Goal: Task Accomplishment & Management: Manage account settings

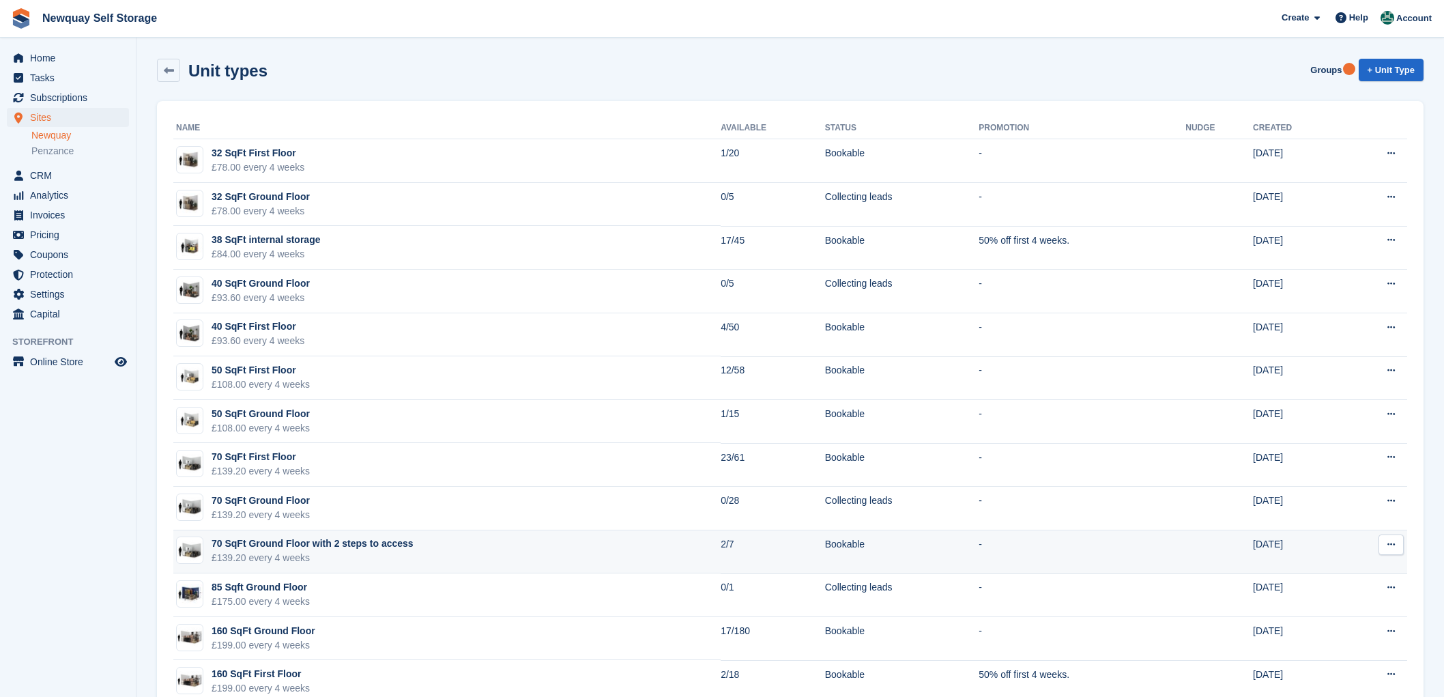
scroll to position [168, 0]
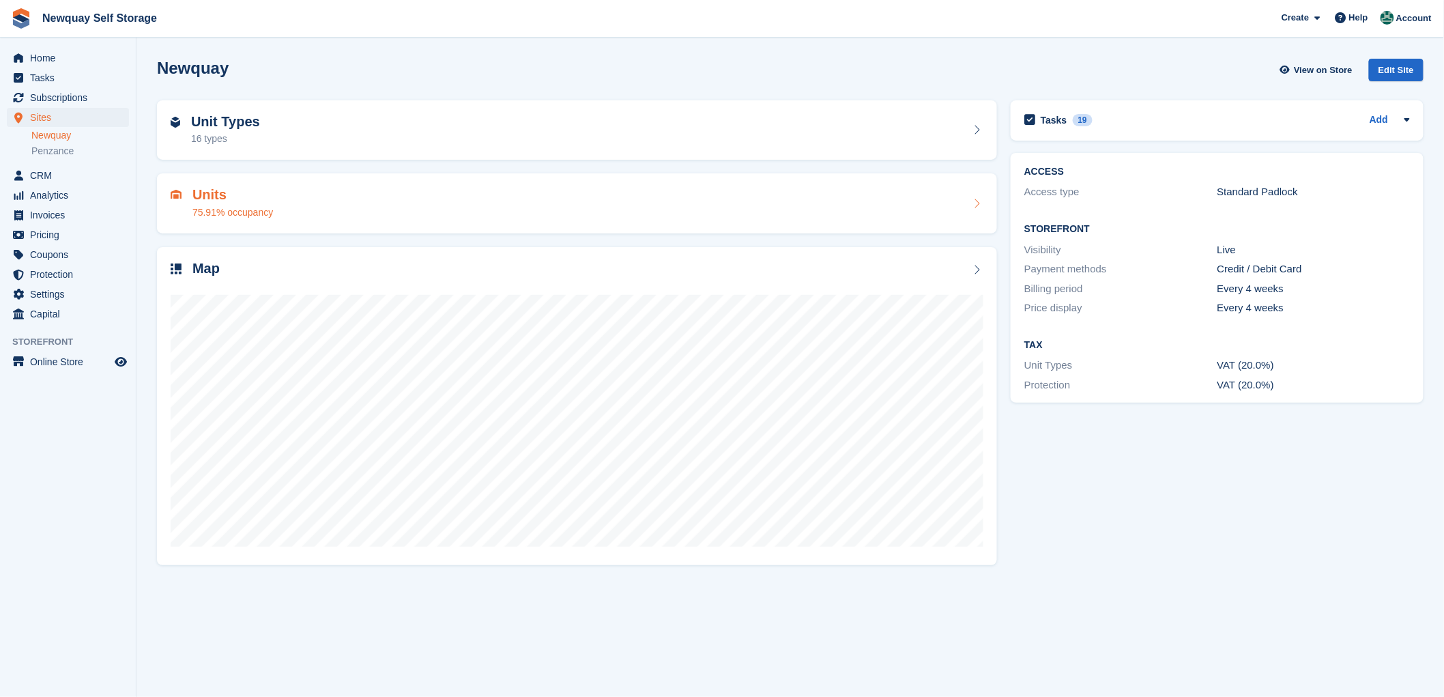
click at [198, 198] on h2 "Units" at bounding box center [232, 195] width 81 height 16
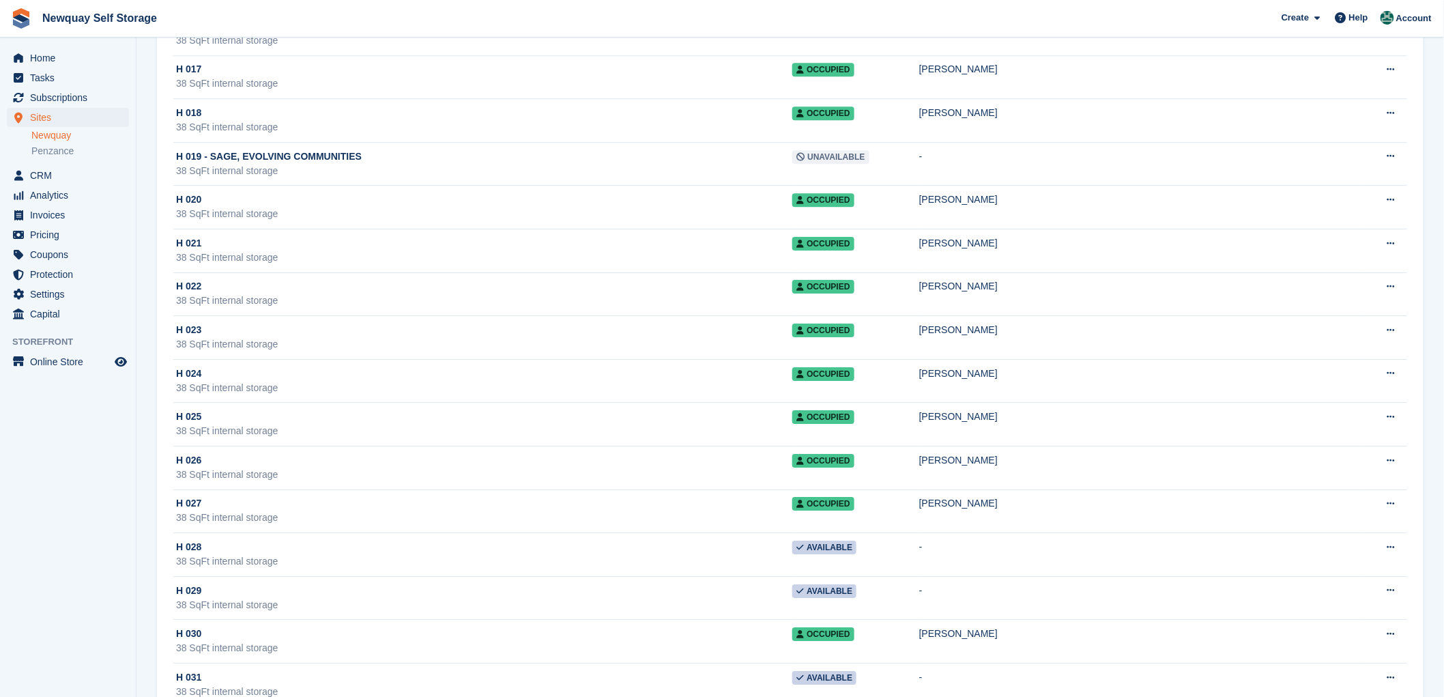
scroll to position [21213, 0]
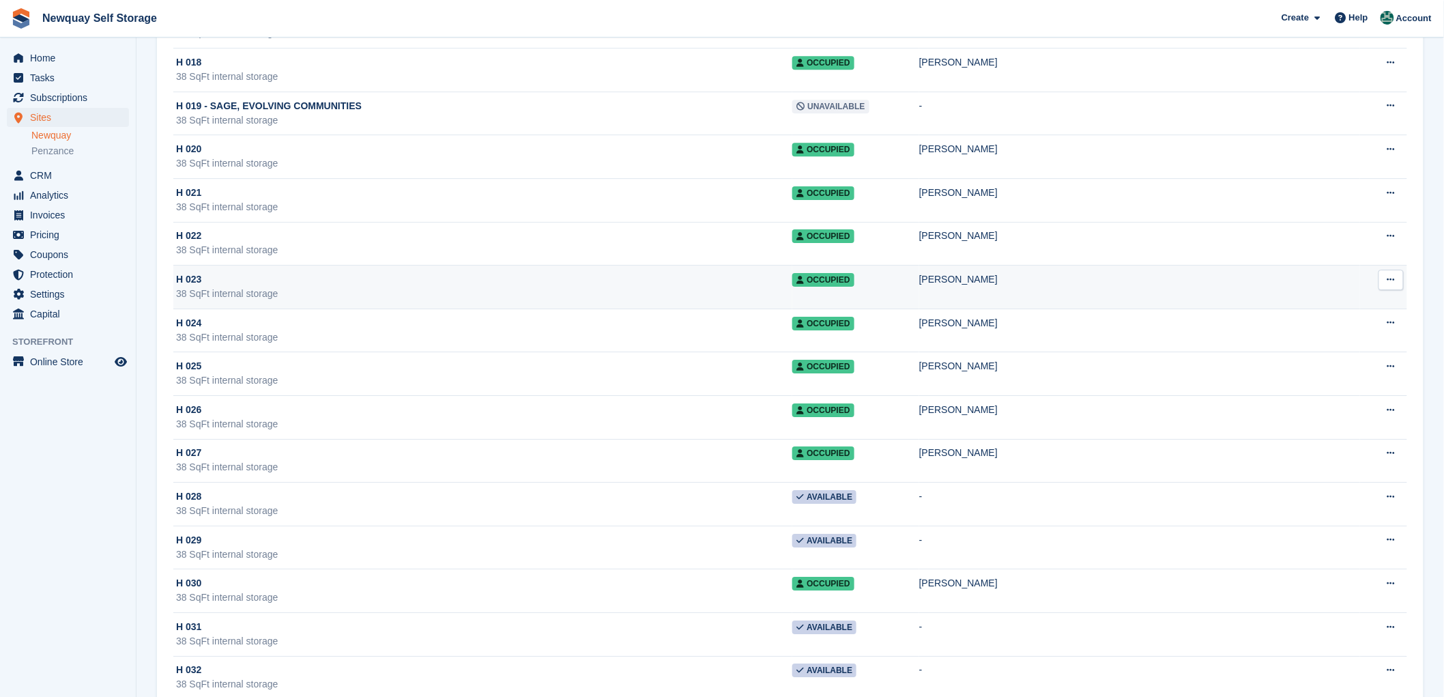
click at [194, 287] on span "H 023" at bounding box center [188, 279] width 25 height 14
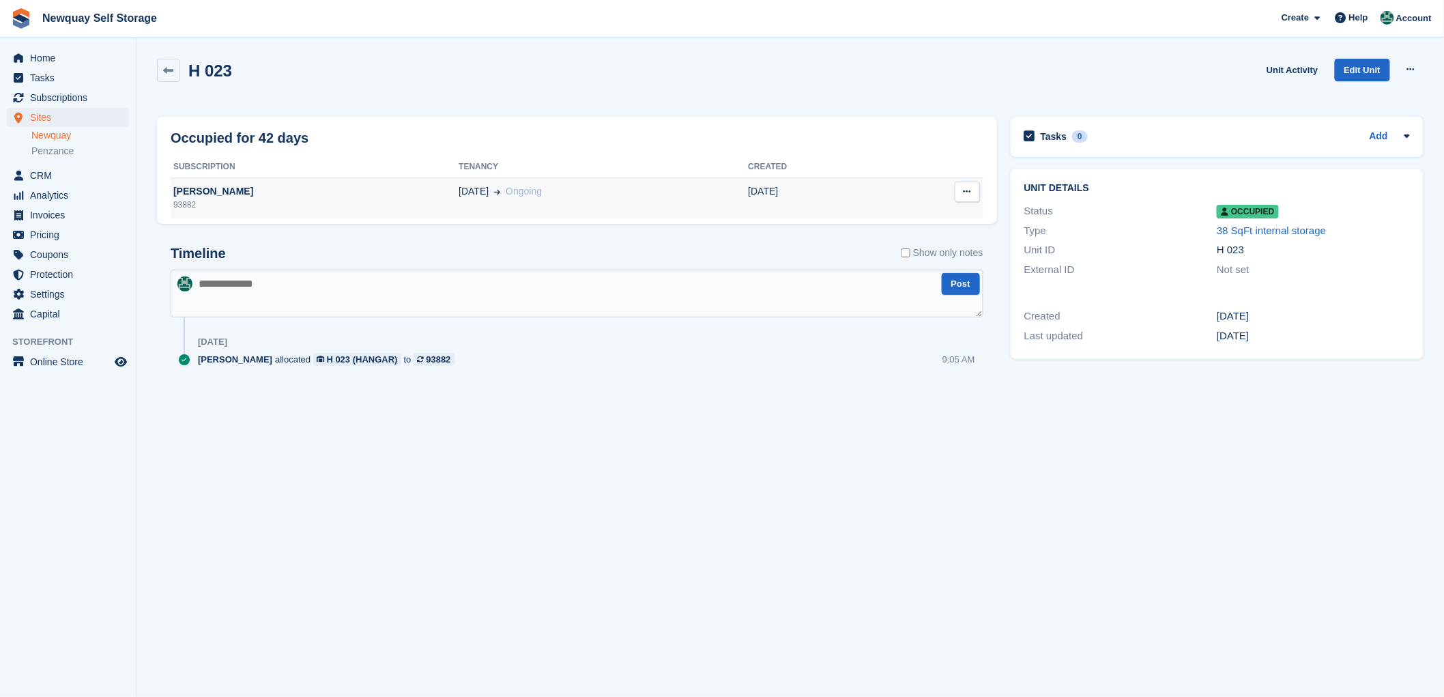
click at [185, 192] on div "[PERSON_NAME]" at bounding box center [315, 191] width 288 height 14
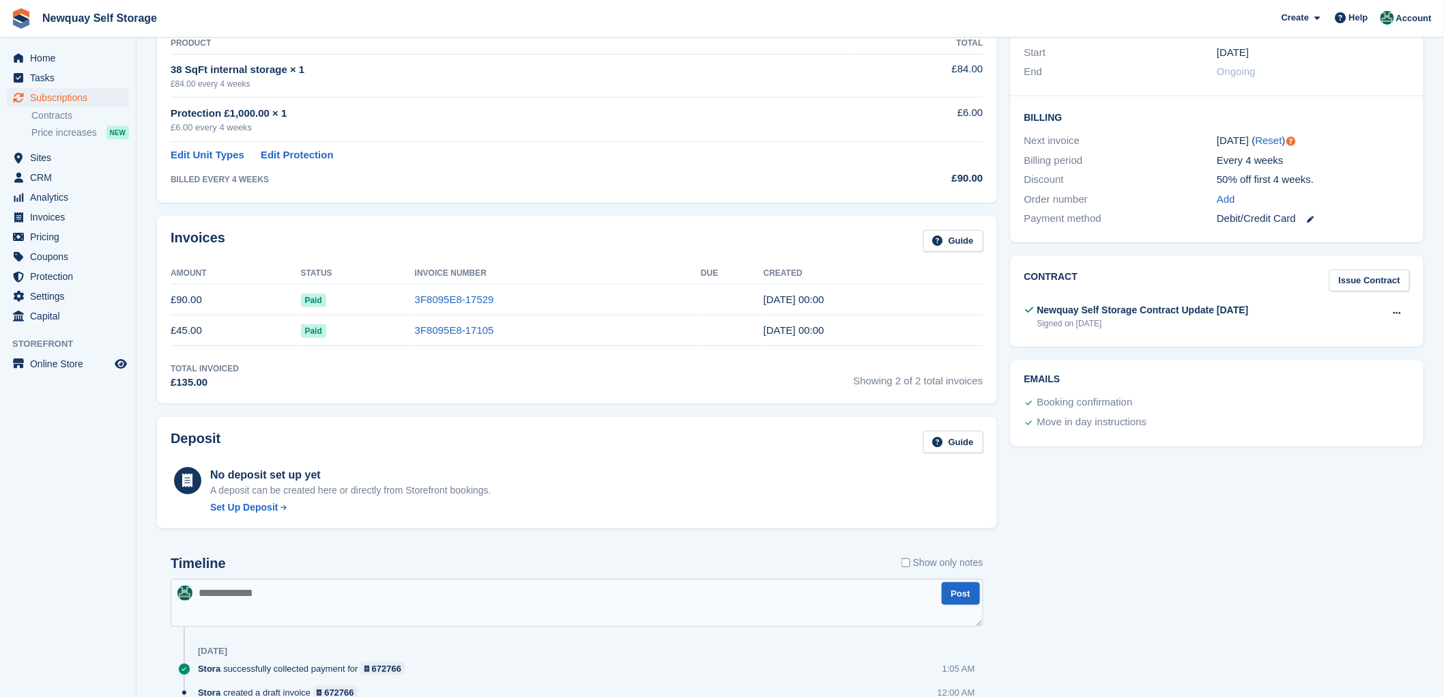
scroll to position [454, 0]
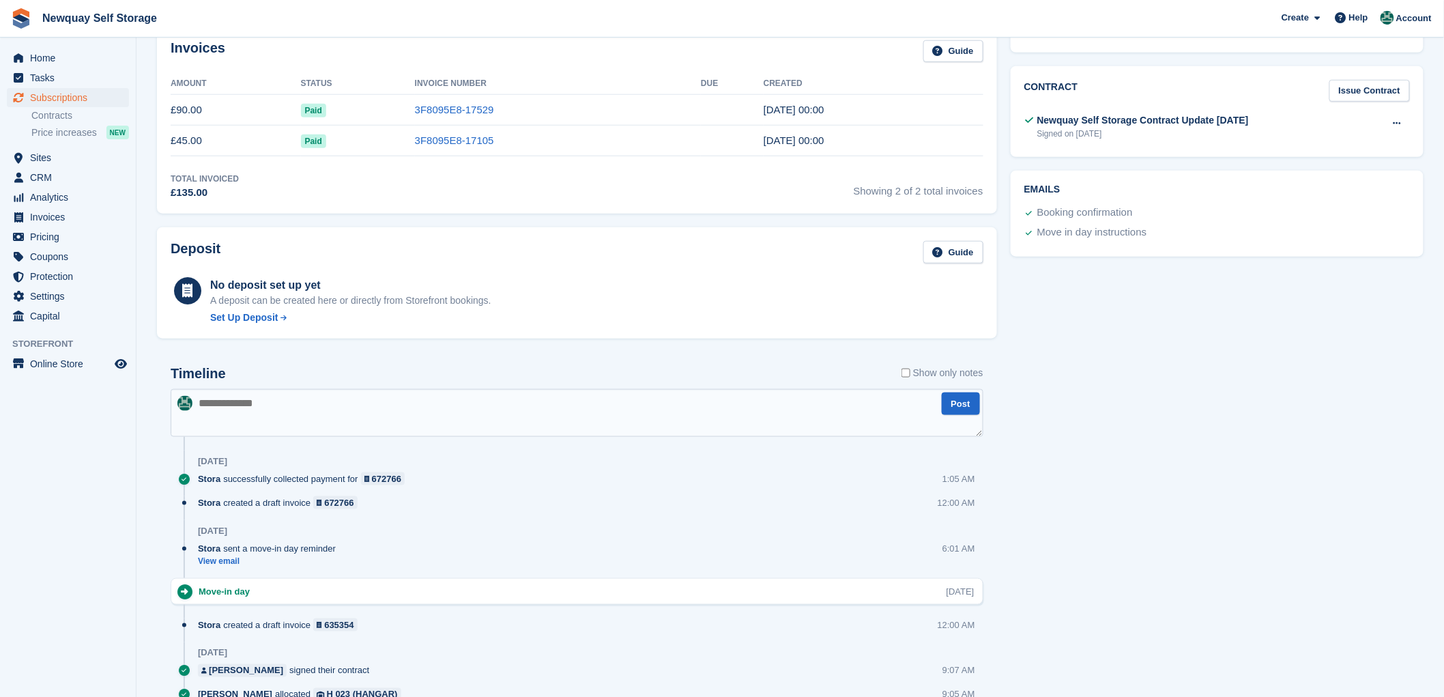
click at [246, 403] on textarea at bounding box center [577, 413] width 813 height 48
type textarea "**********"
click at [963, 401] on button "Post" at bounding box center [961, 403] width 38 height 23
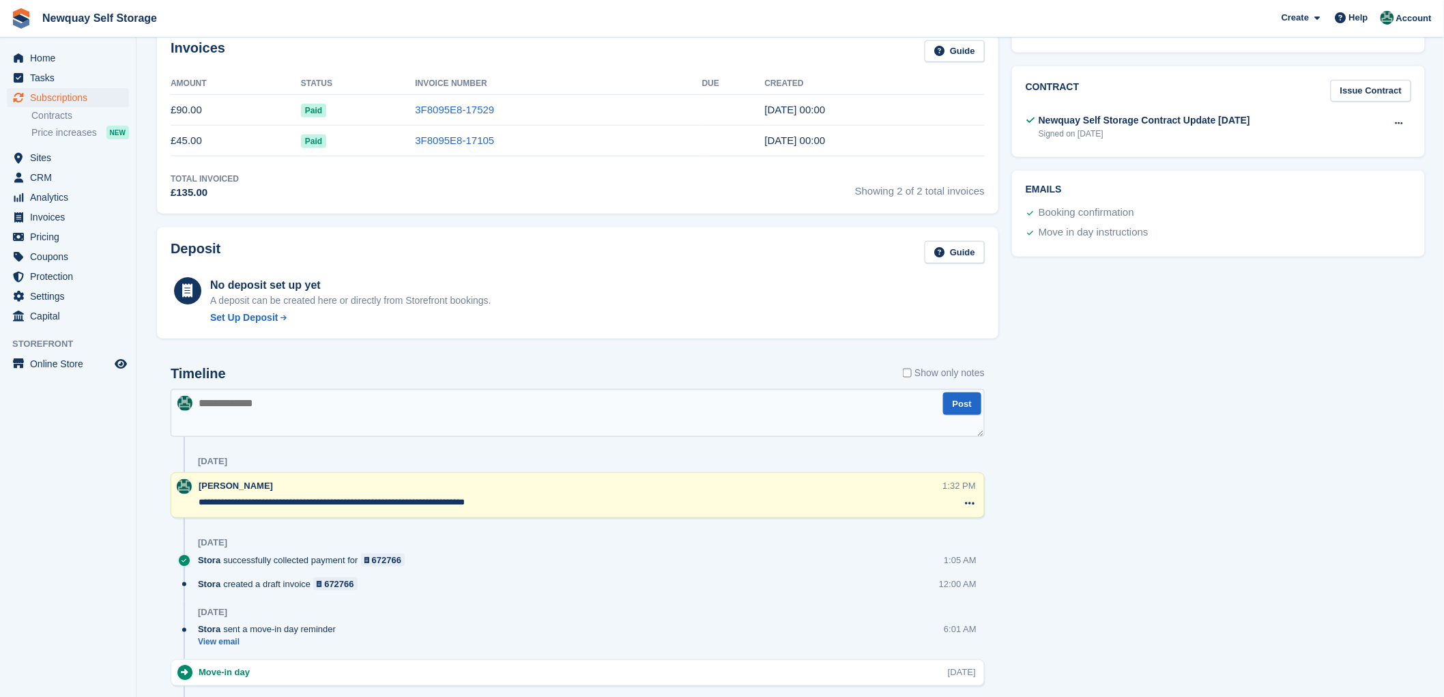
scroll to position [0, 0]
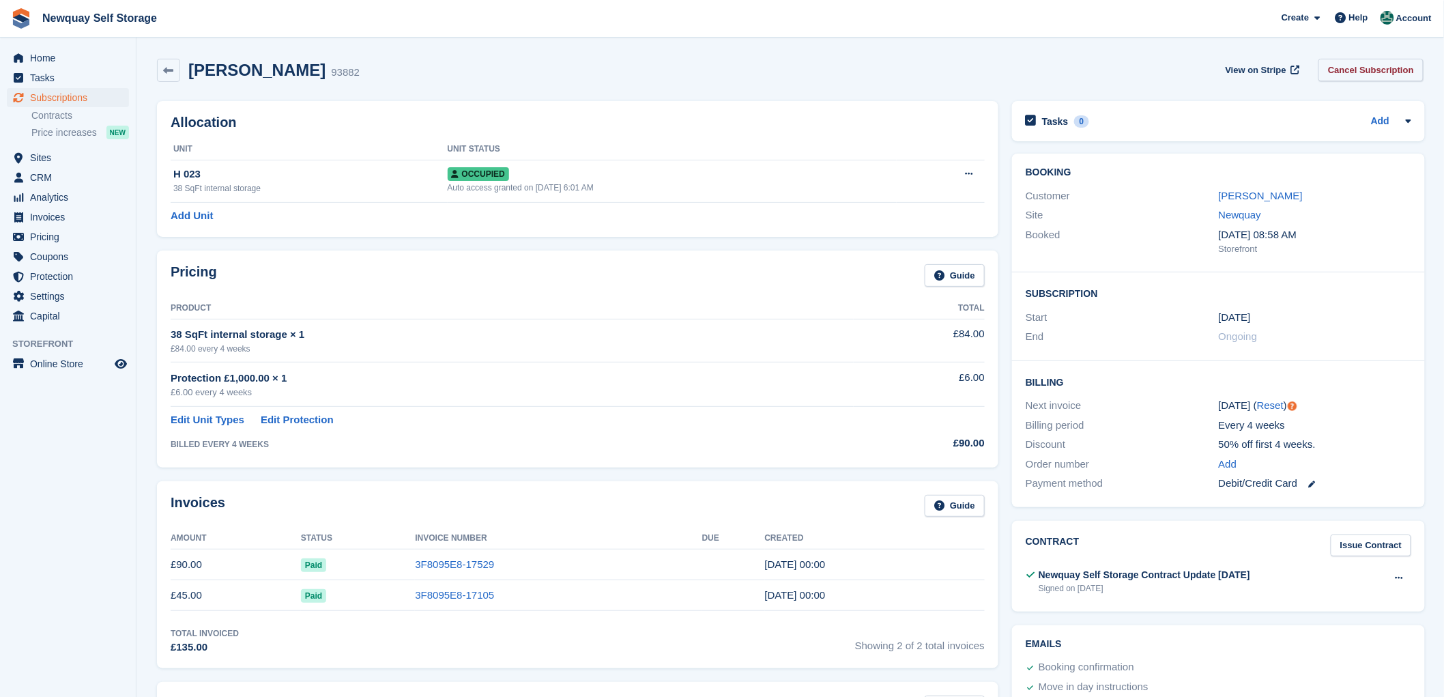
click at [1346, 69] on link "Cancel Subscription" at bounding box center [1370, 70] width 105 height 23
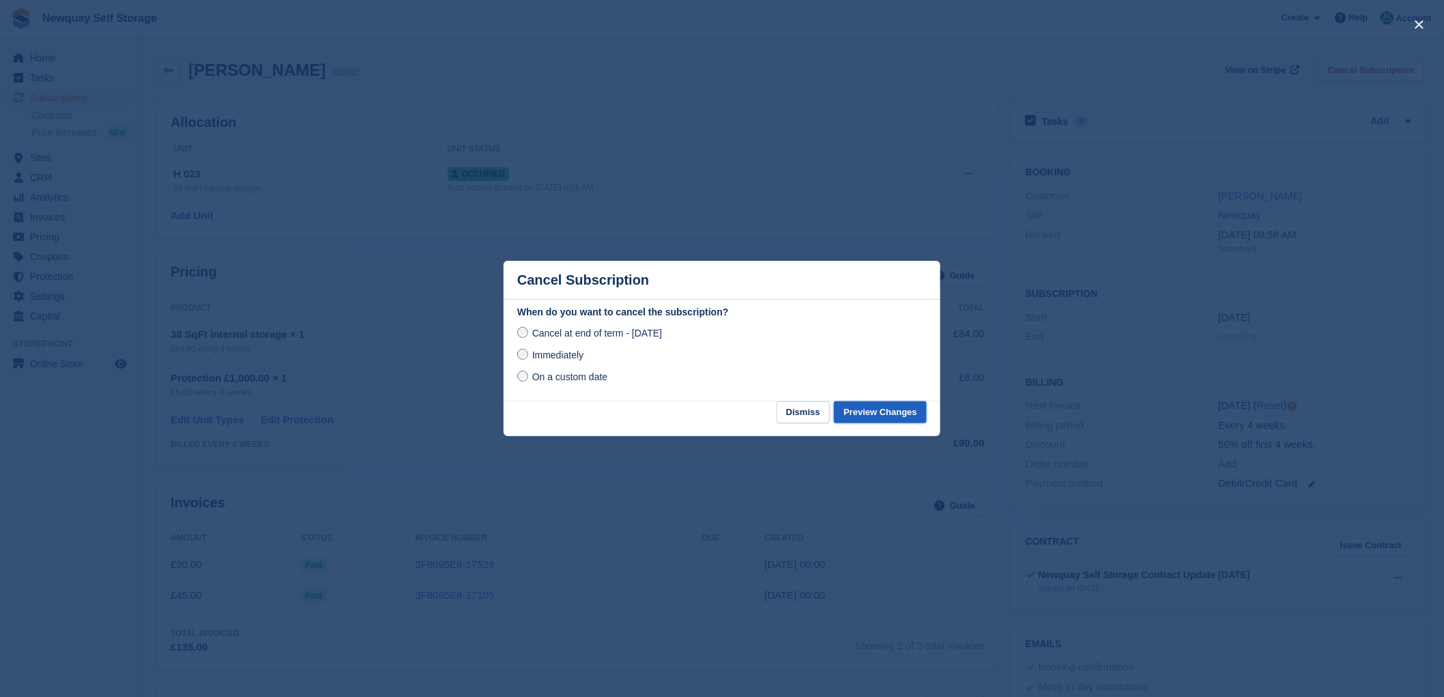
click at [864, 414] on button "Preview Changes" at bounding box center [880, 412] width 93 height 23
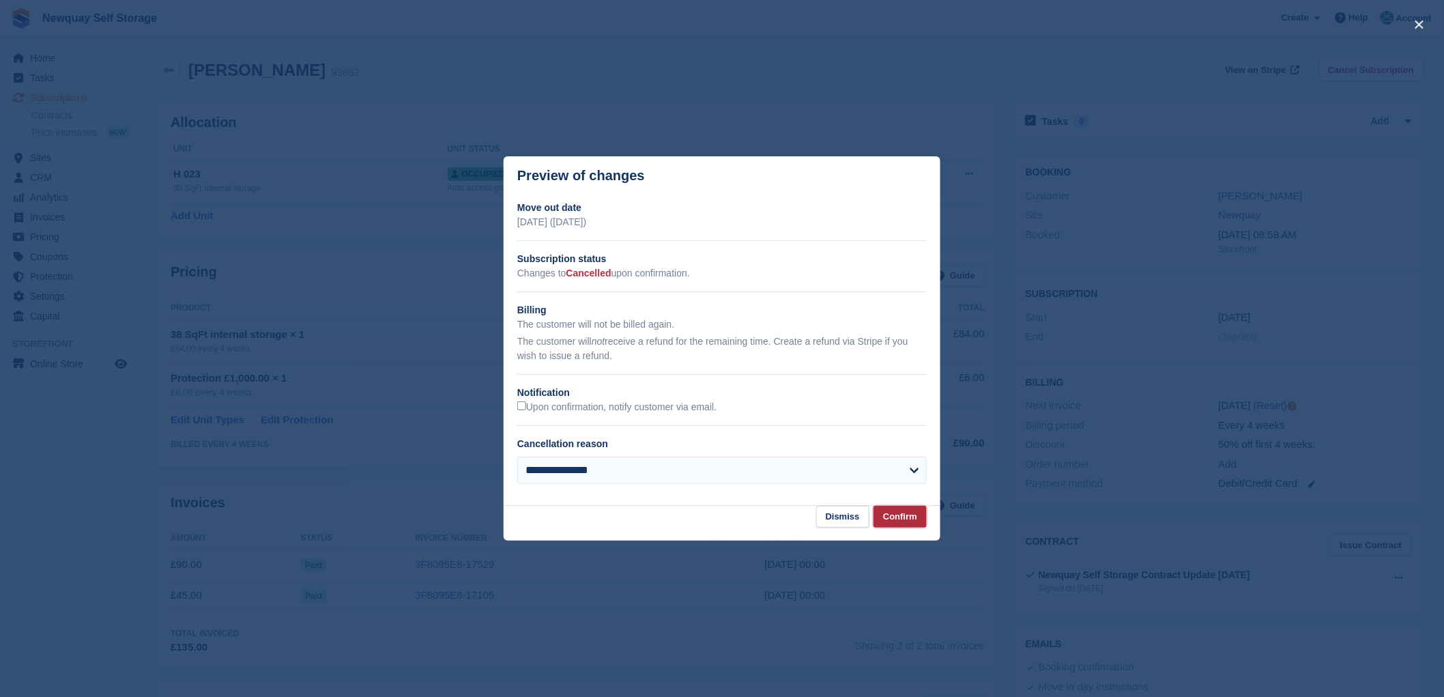
click at [895, 517] on button "Confirm" at bounding box center [899, 517] width 53 height 23
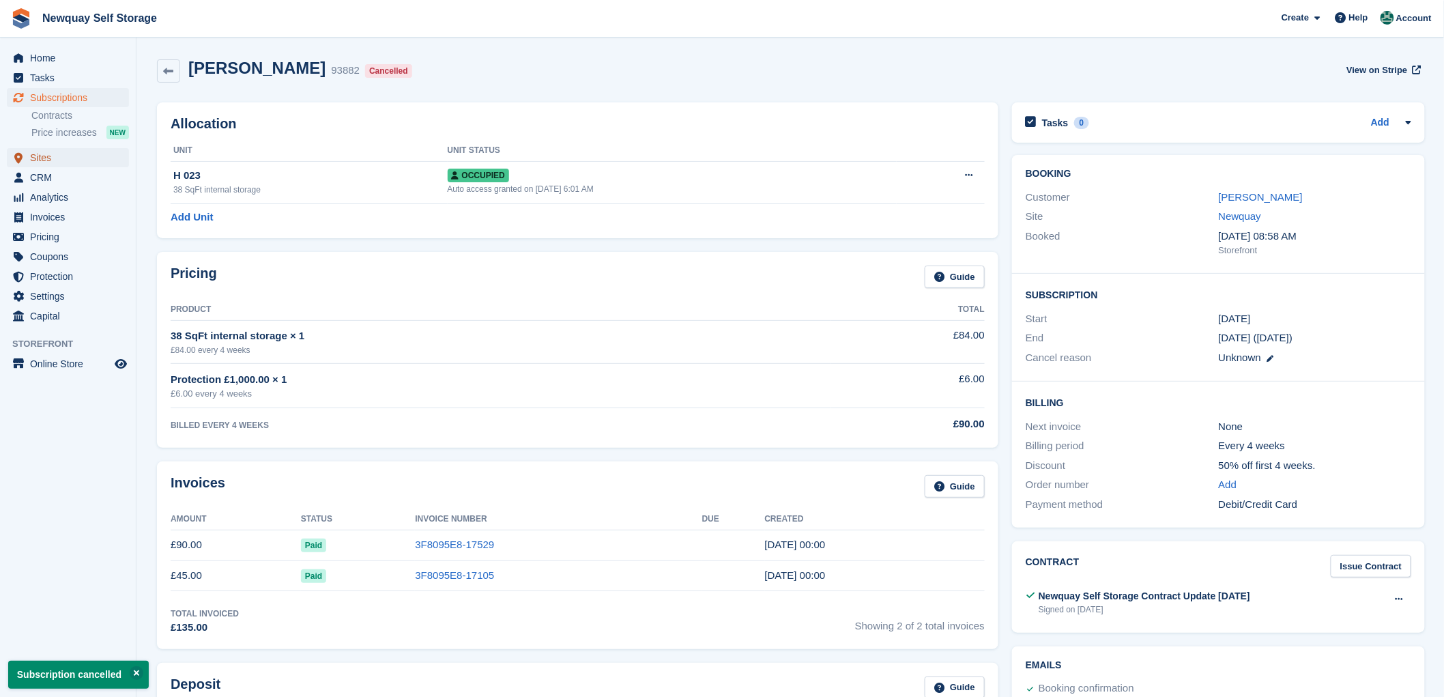
click at [39, 156] on span "Sites" at bounding box center [71, 157] width 82 height 19
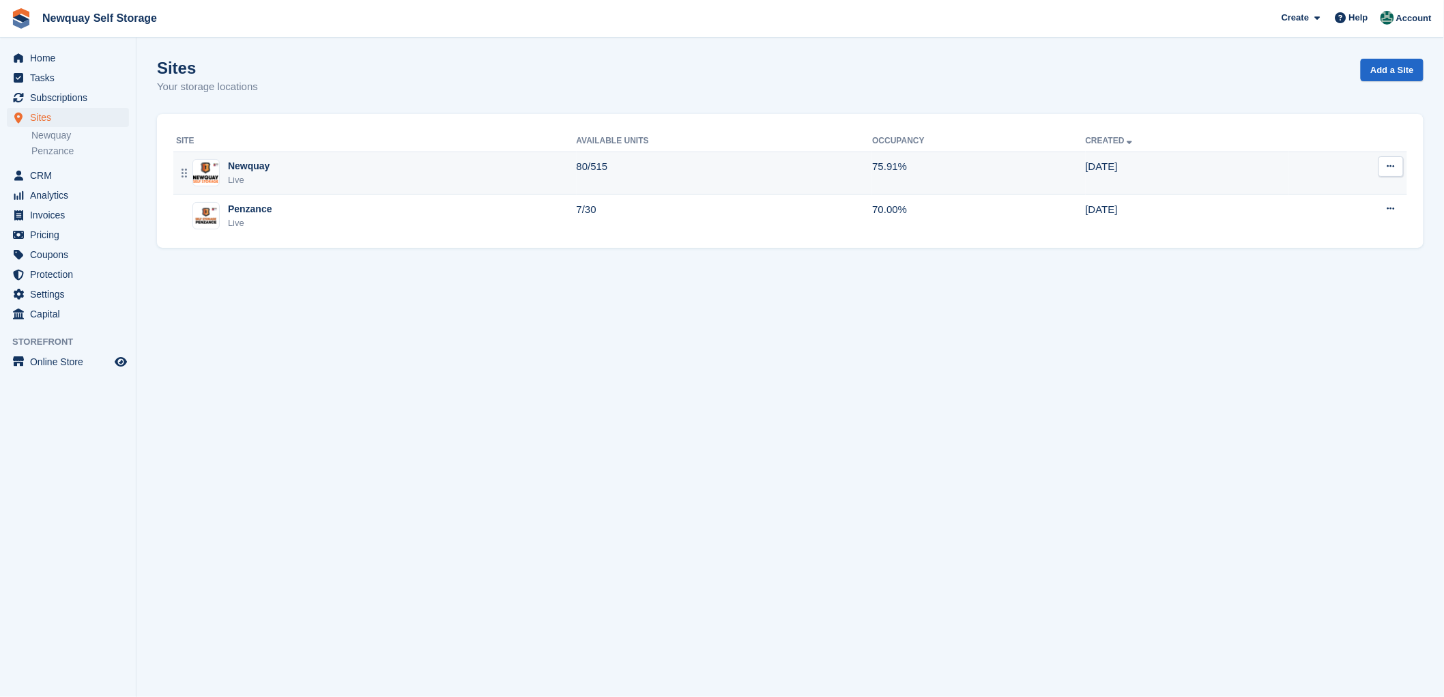
click at [233, 164] on div "Newquay" at bounding box center [249, 166] width 42 height 14
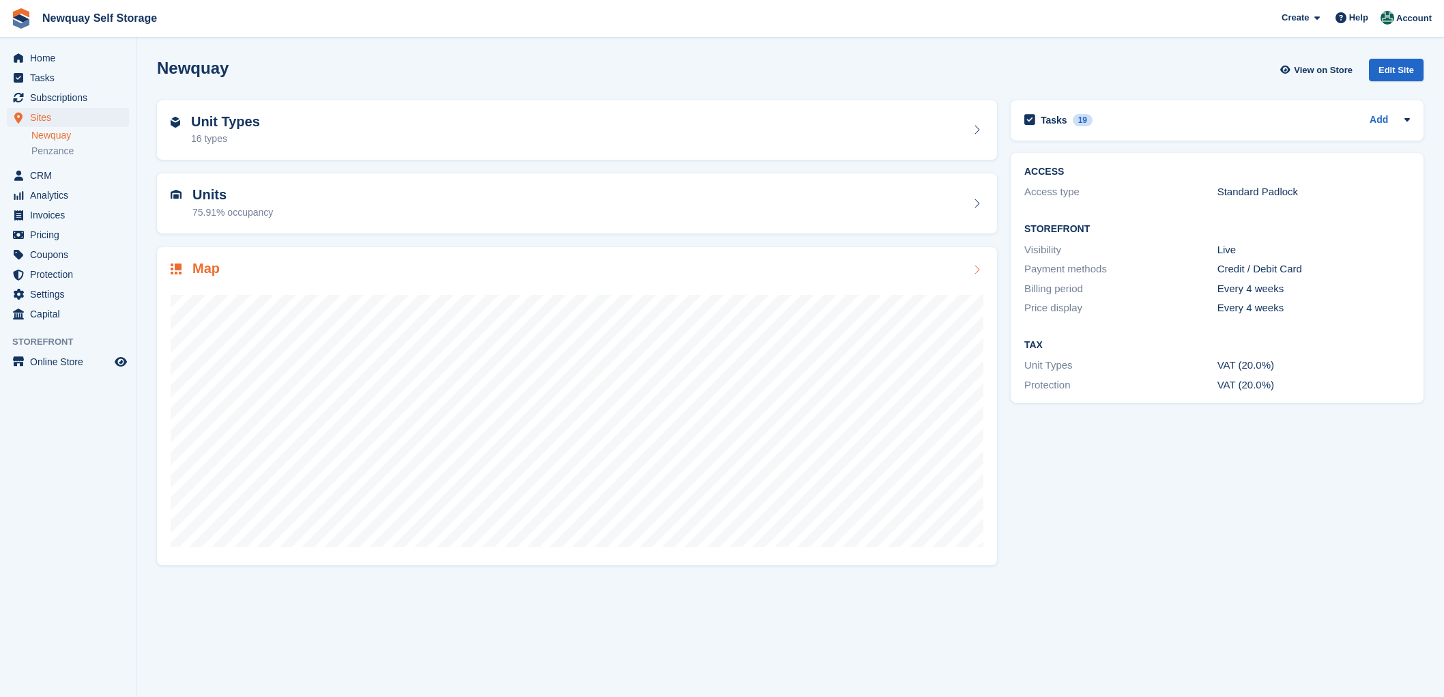
click at [209, 268] on h2 "Map" at bounding box center [205, 269] width 27 height 16
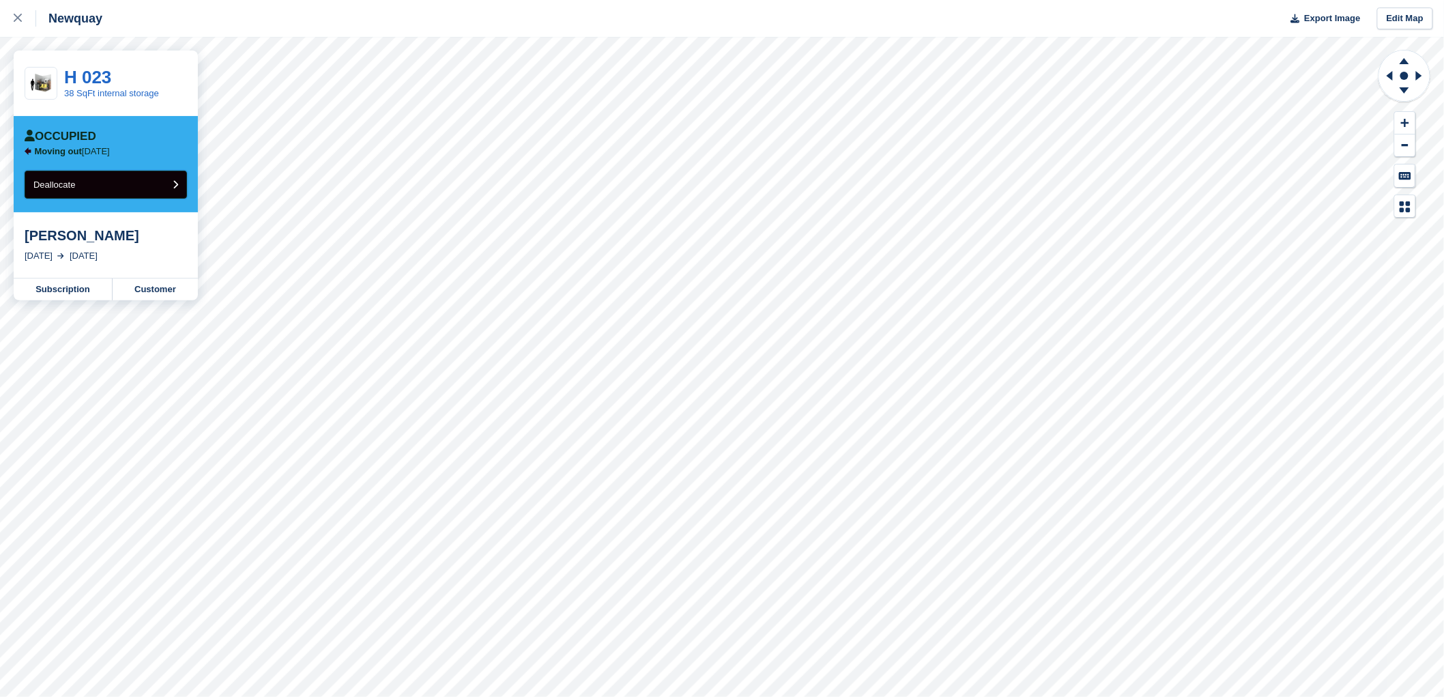
click at [71, 186] on span "Deallocate" at bounding box center [54, 184] width 42 height 10
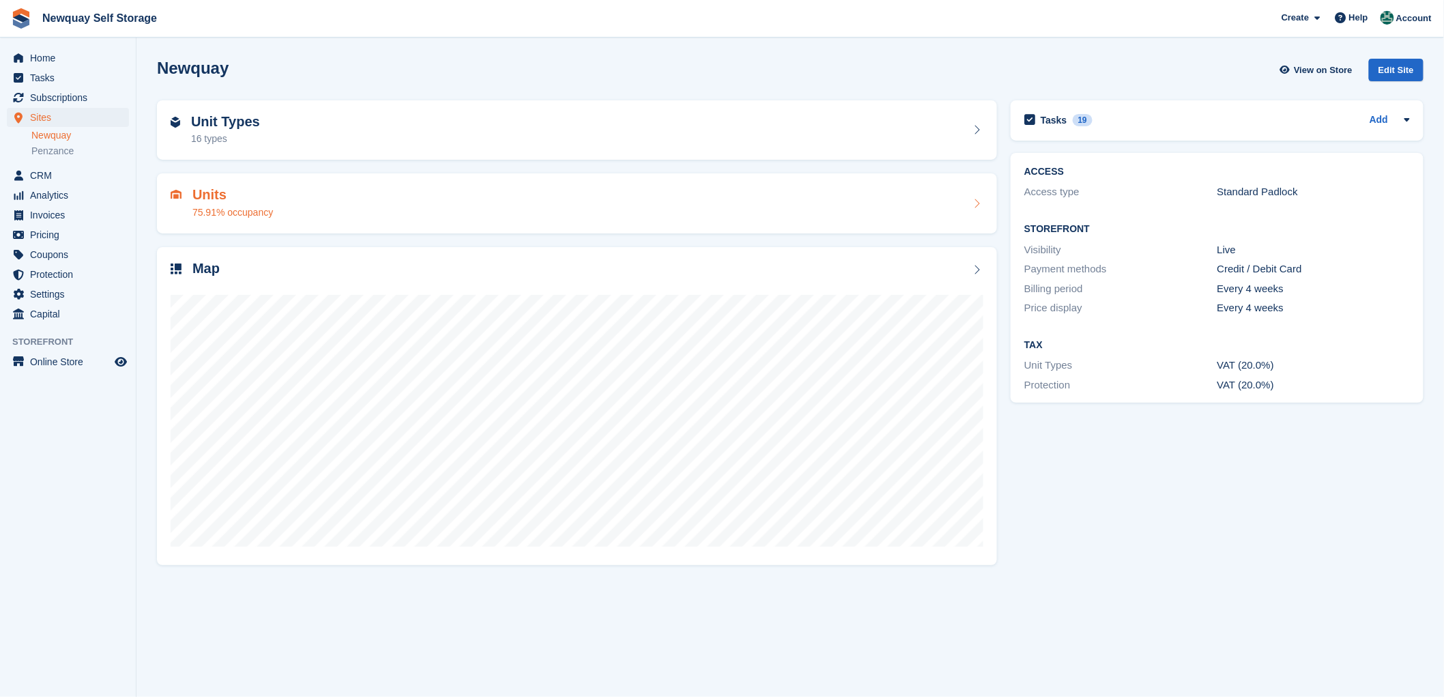
click at [203, 193] on h2 "Units" at bounding box center [232, 195] width 81 height 16
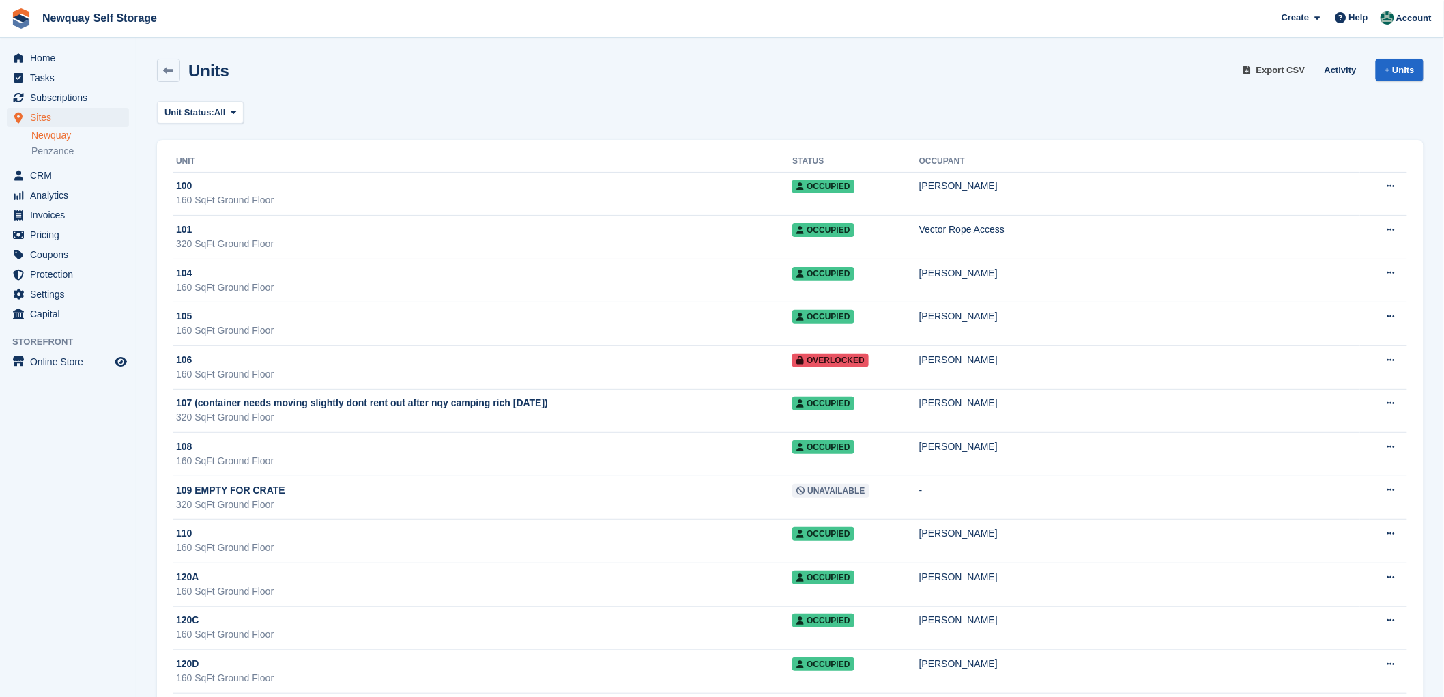
click at [1277, 68] on span "Export CSV" at bounding box center [1280, 70] width 49 height 14
click at [42, 114] on span "Sites" at bounding box center [71, 117] width 82 height 19
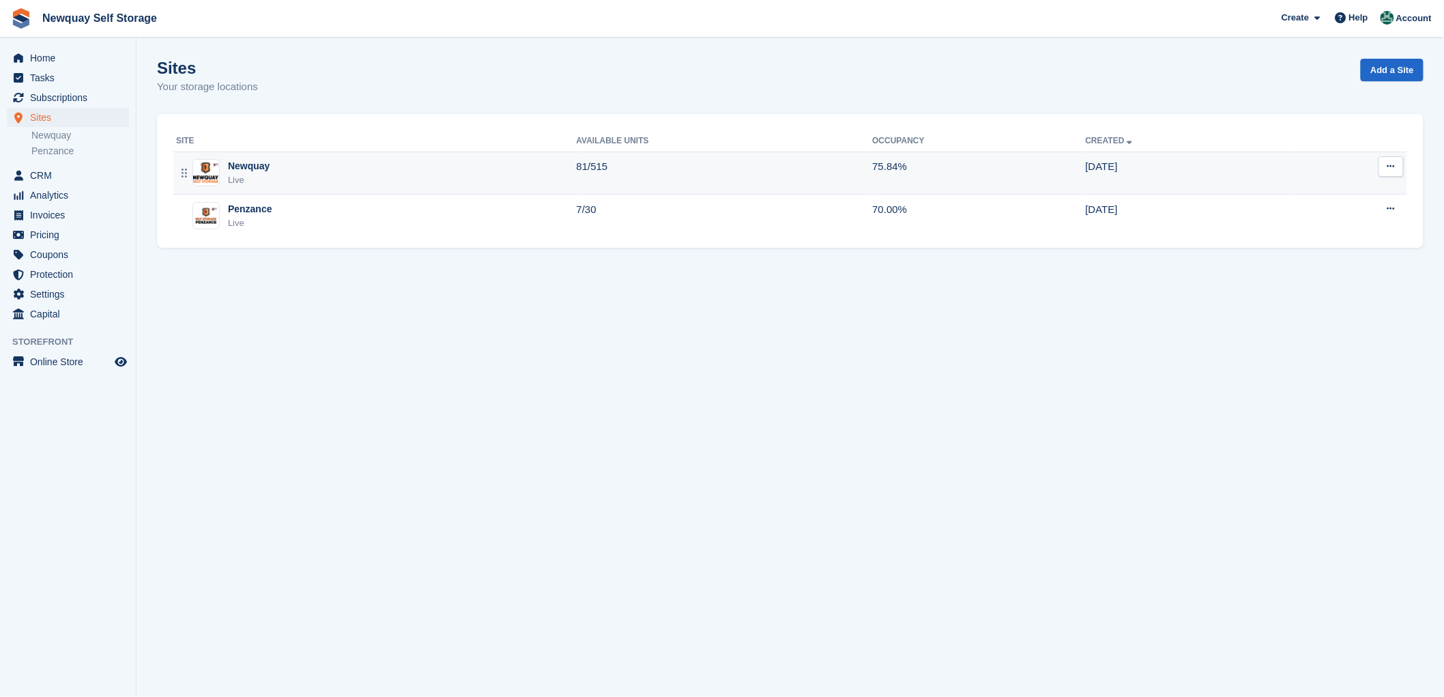
click at [236, 162] on div "Newquay" at bounding box center [249, 166] width 42 height 14
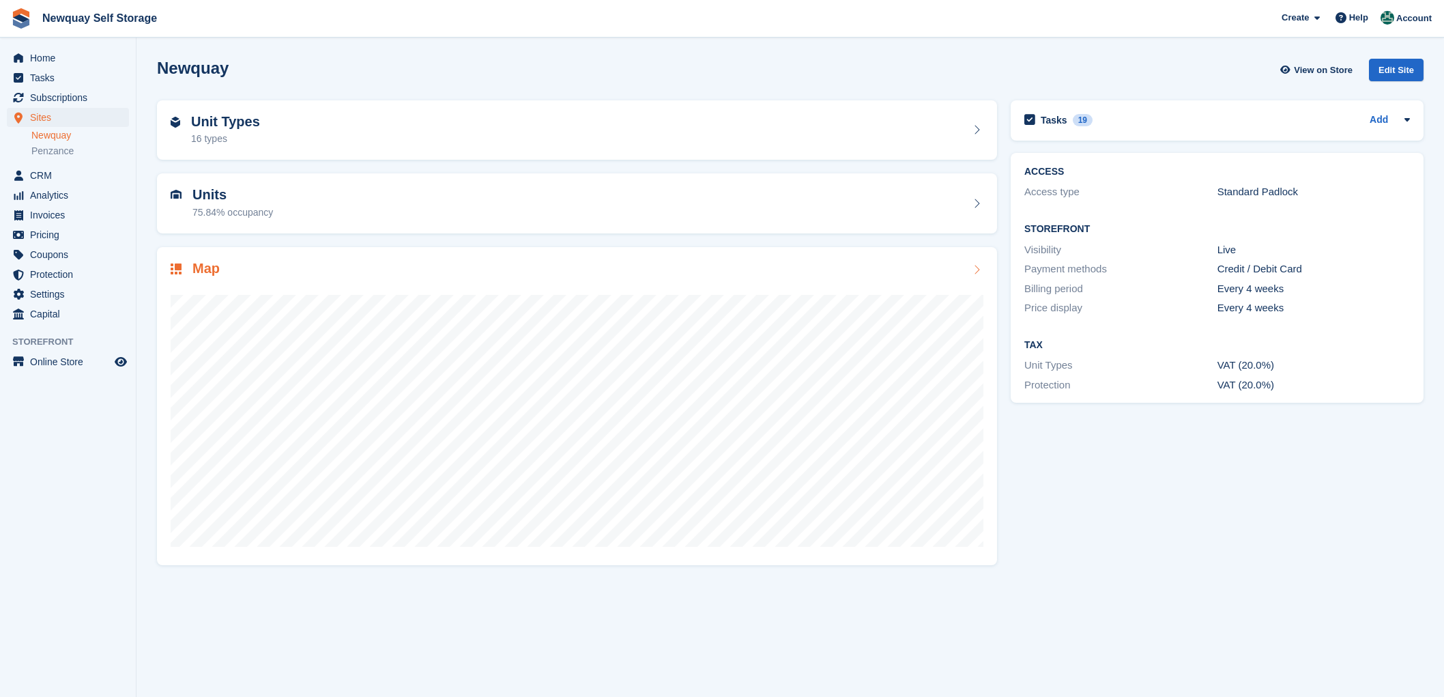
click at [192, 268] on h2 "Map" at bounding box center [205, 269] width 27 height 16
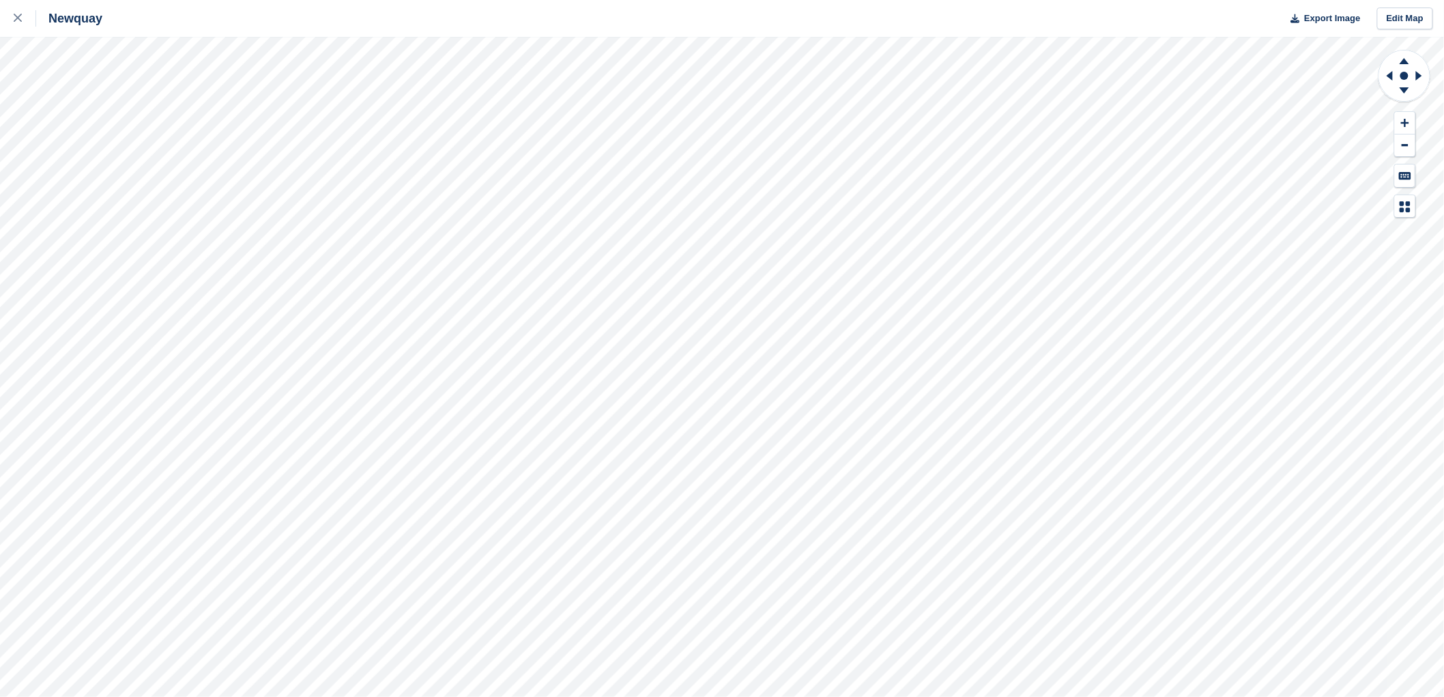
click at [1075, 0] on html "Newquay Export Image Edit Map" at bounding box center [722, 348] width 1444 height 697
click at [796, 0] on html "Newquay Export Image Edit Map" at bounding box center [722, 348] width 1444 height 697
